Goal: Communication & Community: Answer question/provide support

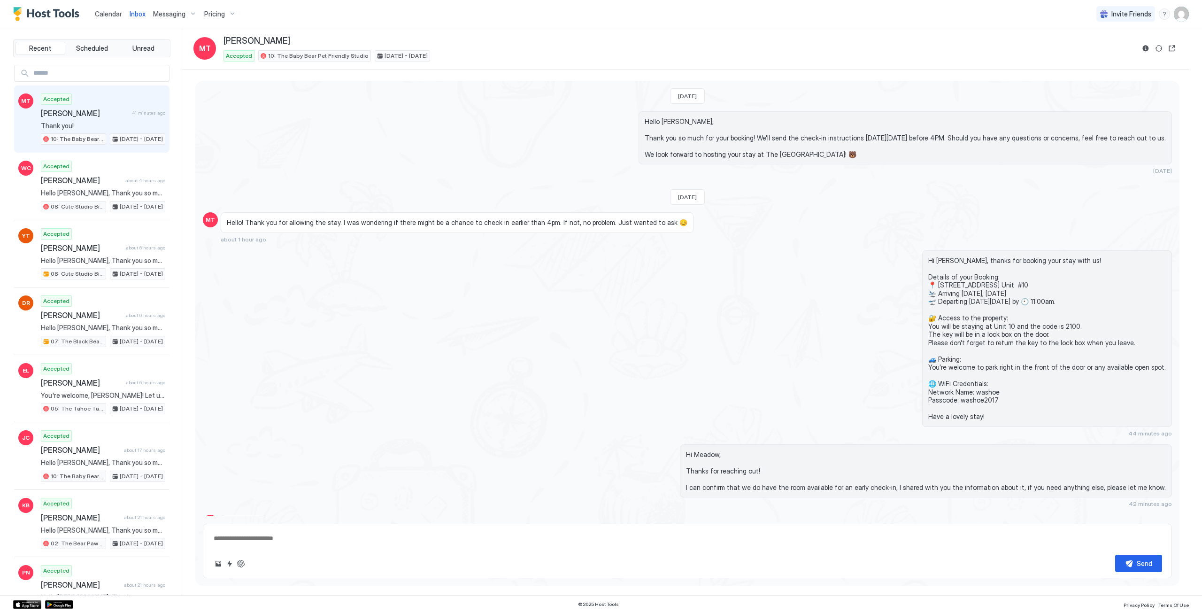
scroll to position [49, 0]
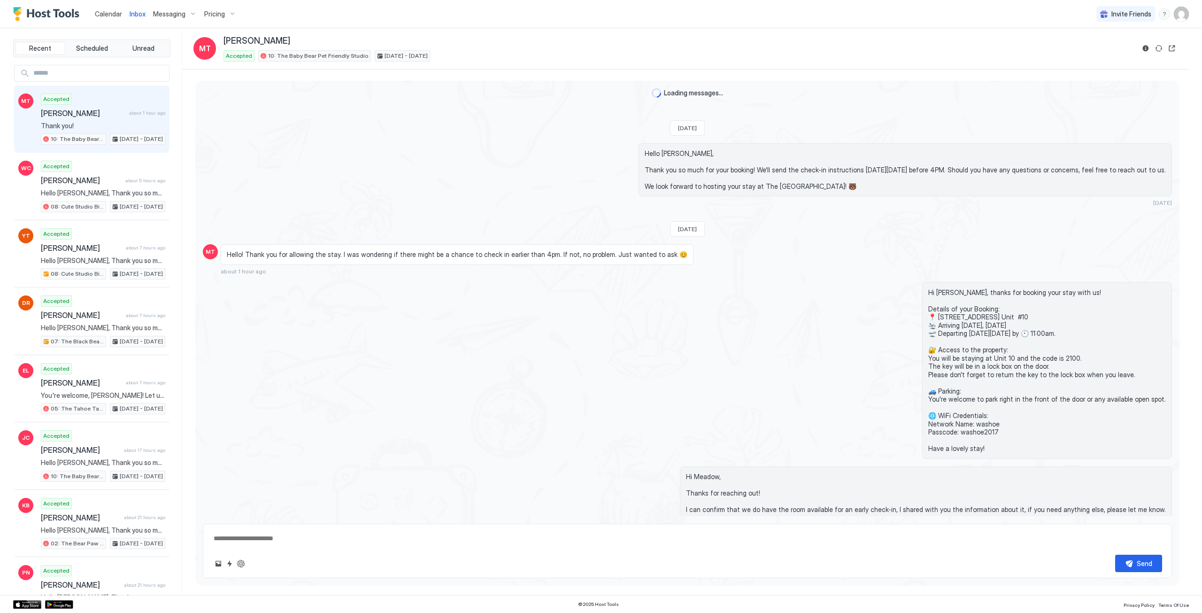
scroll to position [71, 0]
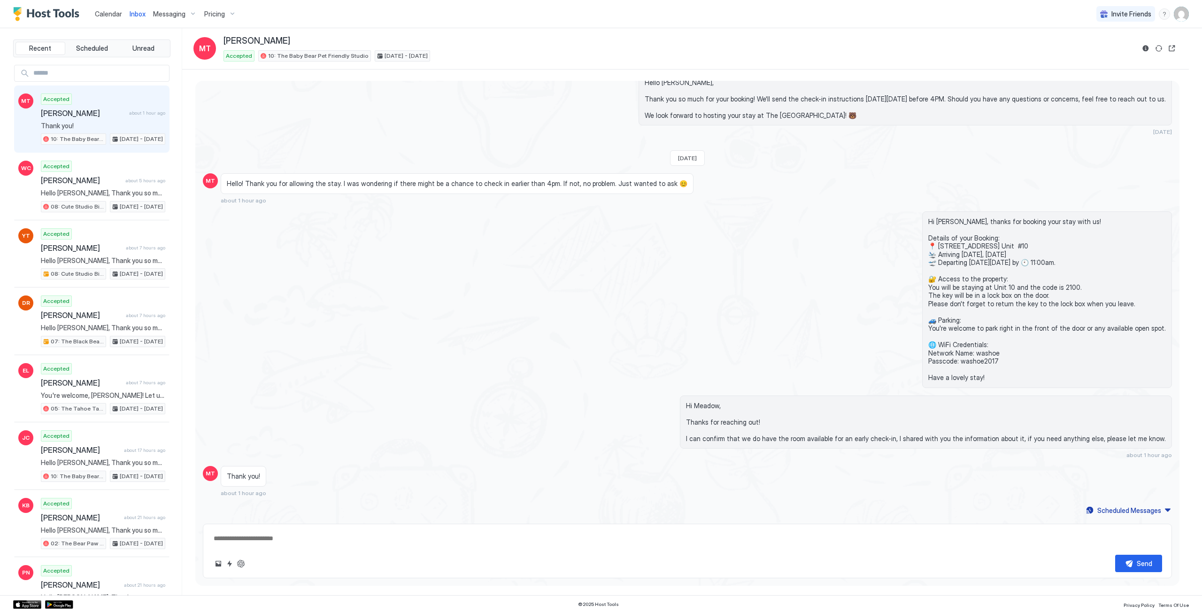
type textarea "*"
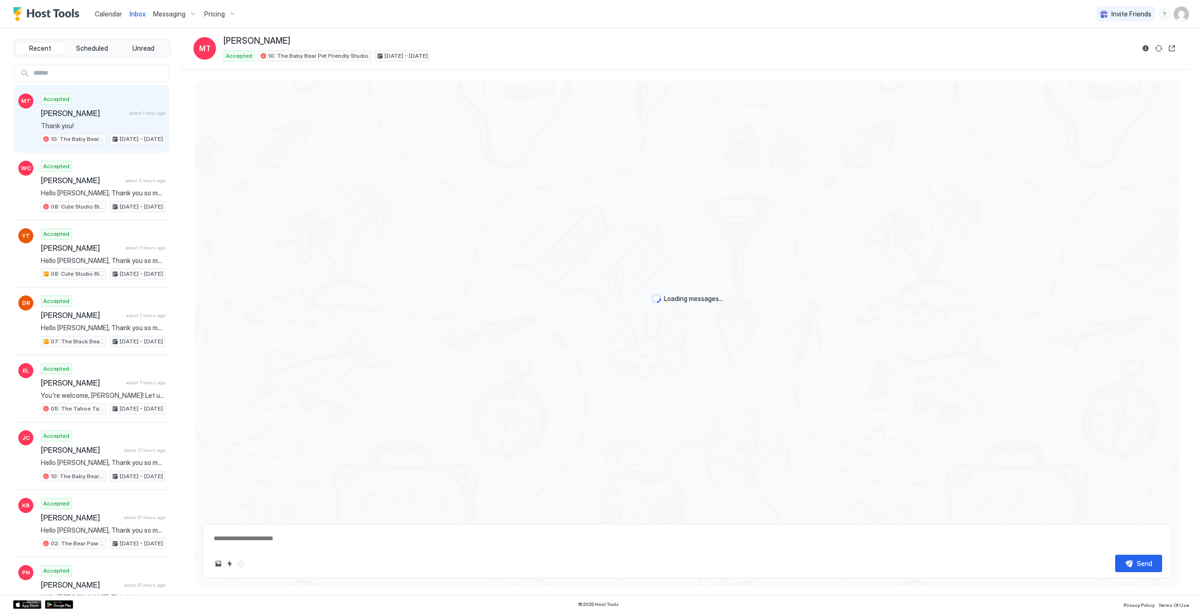
scroll to position [71, 0]
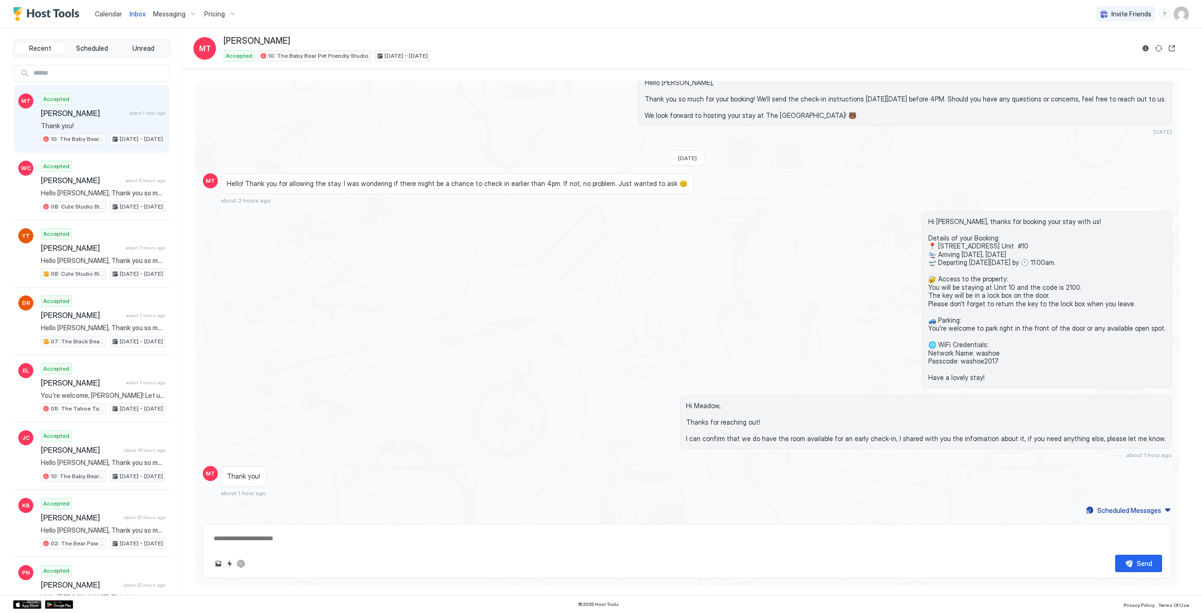
type textarea "*"
